Goal: Task Accomplishment & Management: Use online tool/utility

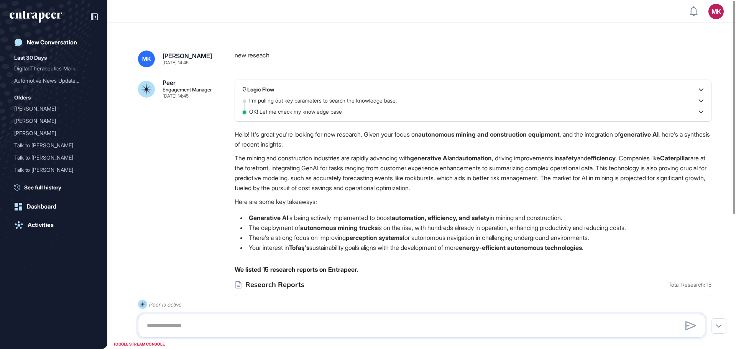
click at [699, 215] on li "Generative AI is being actively implemented to boost automation, efficiency, an…" at bounding box center [473, 218] width 477 height 10
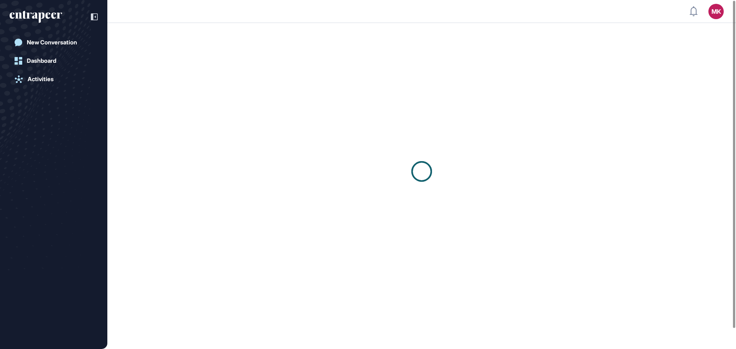
scroll to position [0, 0]
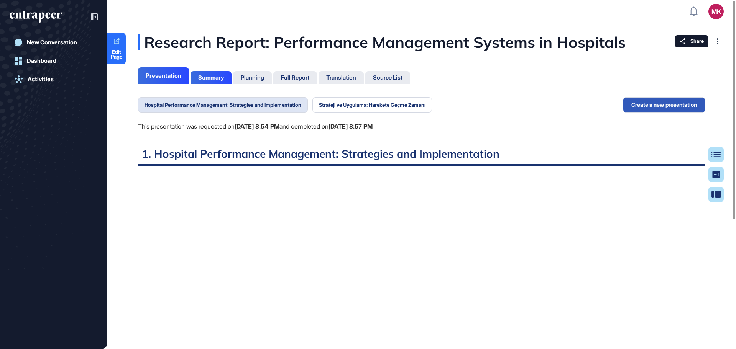
scroll to position [311, 2]
click at [361, 104] on button "Strateji ve Uygulama: Harekete Geçme Zamanı" at bounding box center [372, 104] width 120 height 15
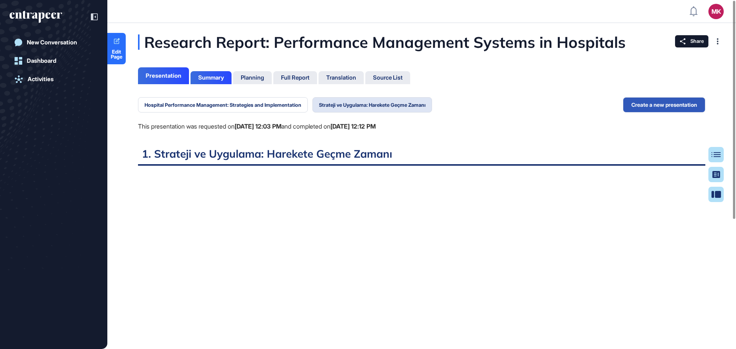
click at [44, 15] on icon "entrapeer-logo" at bounding box center [41, 17] width 7 height 11
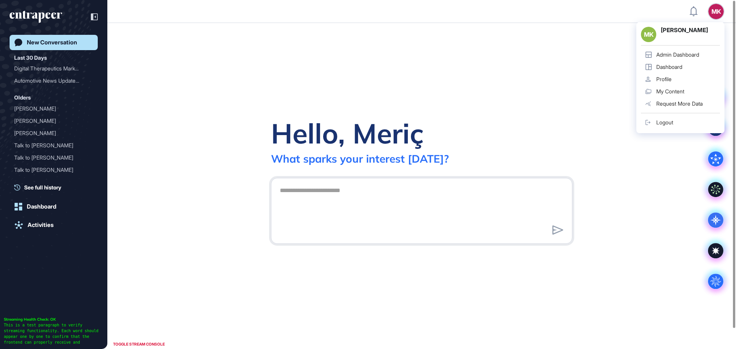
click at [718, 12] on div "MK" at bounding box center [715, 11] width 15 height 15
click at [694, 52] on div "Admin Dashboard" at bounding box center [677, 55] width 43 height 6
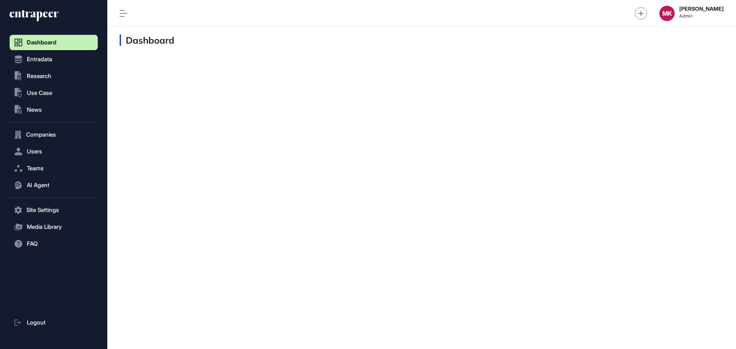
scroll to position [0, 0]
click at [46, 224] on span "Media Library" at bounding box center [44, 227] width 35 height 6
click at [45, 245] on span "Image List" at bounding box center [37, 243] width 25 height 6
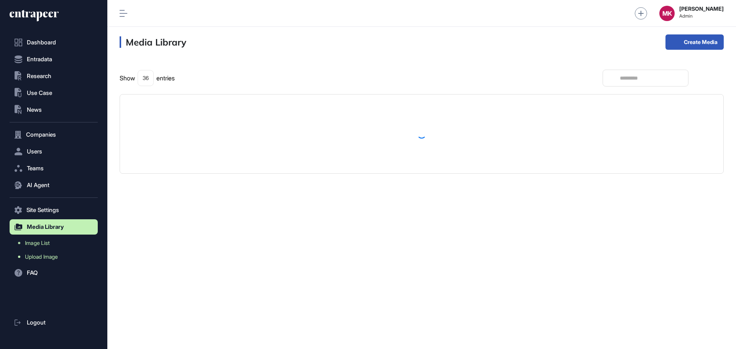
click at [51, 254] on span "Upload Image" at bounding box center [41, 257] width 33 height 6
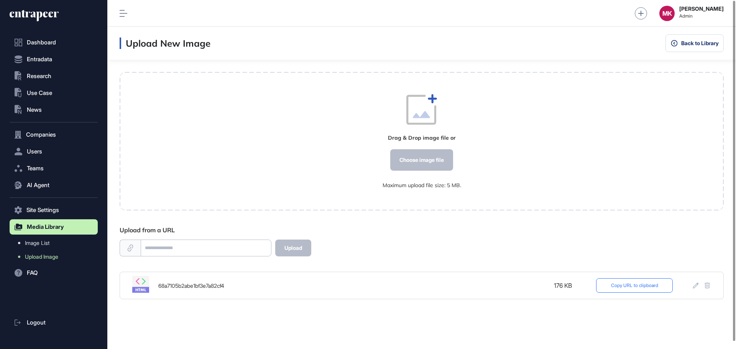
click at [625, 285] on button "Copy URL to clipboard" at bounding box center [634, 286] width 77 height 15
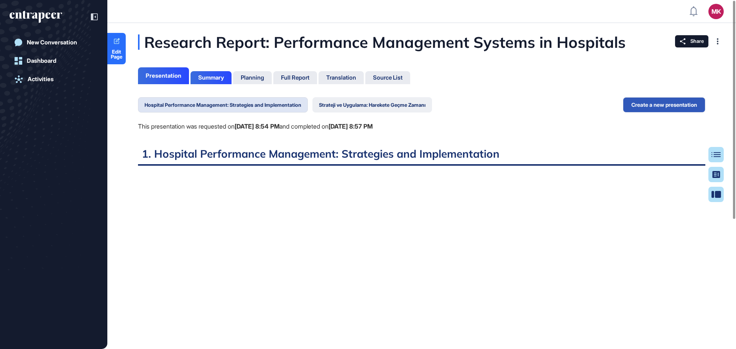
click at [354, 108] on button "Strateji ve Uygulama: Harekete Geçme Zamanı" at bounding box center [372, 104] width 120 height 15
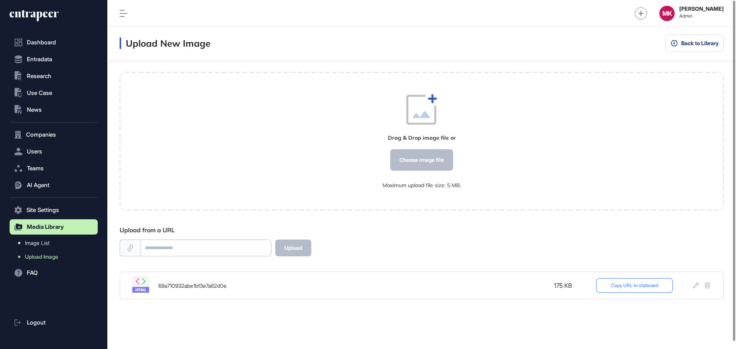
click at [619, 285] on button "Copy URL to clipboard" at bounding box center [634, 286] width 77 height 15
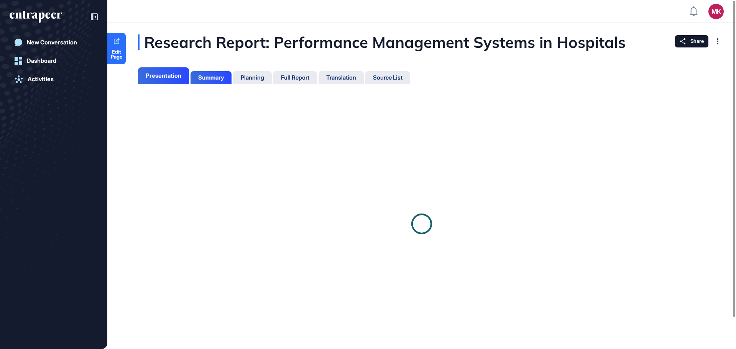
scroll to position [3, 0]
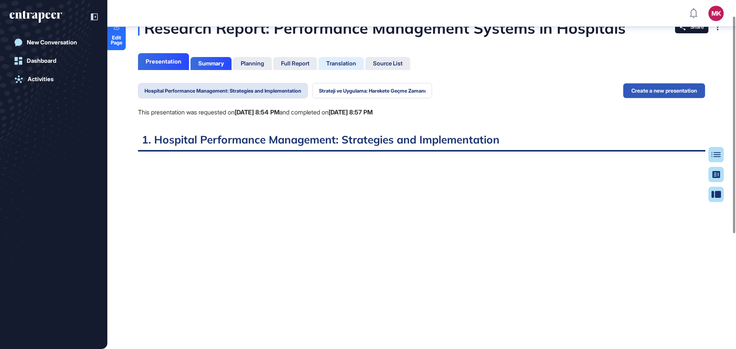
scroll to position [16, 0]
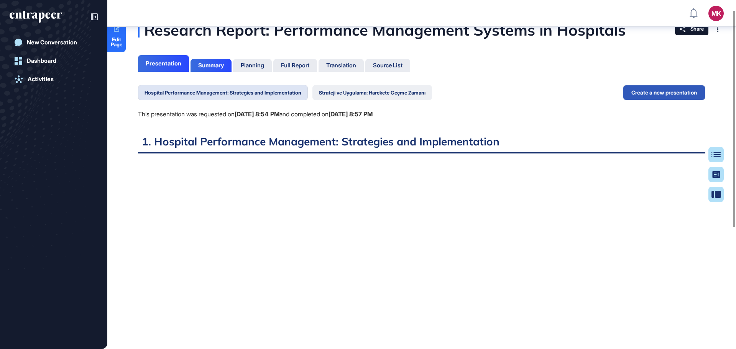
click at [362, 93] on button "Strateji ve Uygulama: Harekete Geçme Zamanı" at bounding box center [372, 92] width 120 height 15
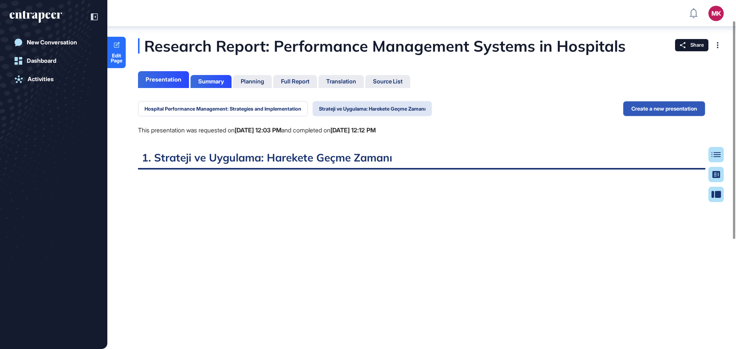
scroll to position [128, 0]
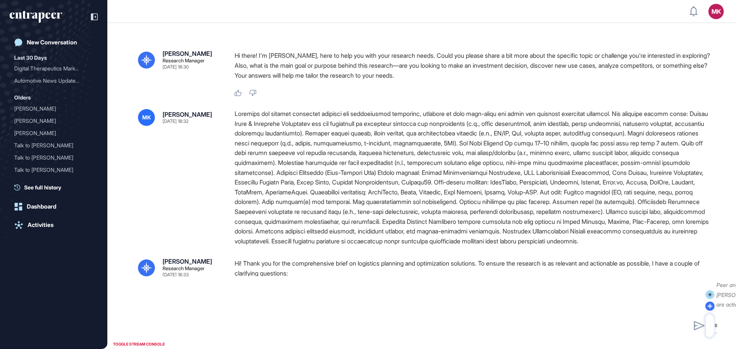
type textarea "**********"
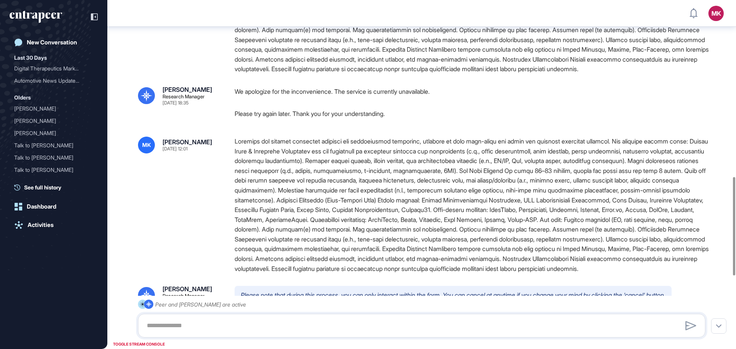
scroll to position [818, 0]
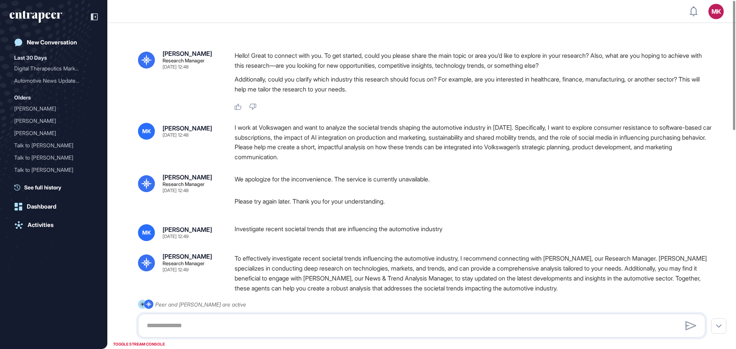
click at [322, 136] on div "I work at Volkswagen and want to analyze the societal trends shaping the automo…" at bounding box center [473, 142] width 477 height 39
